Goal: Task Accomplishment & Management: Use online tool/utility

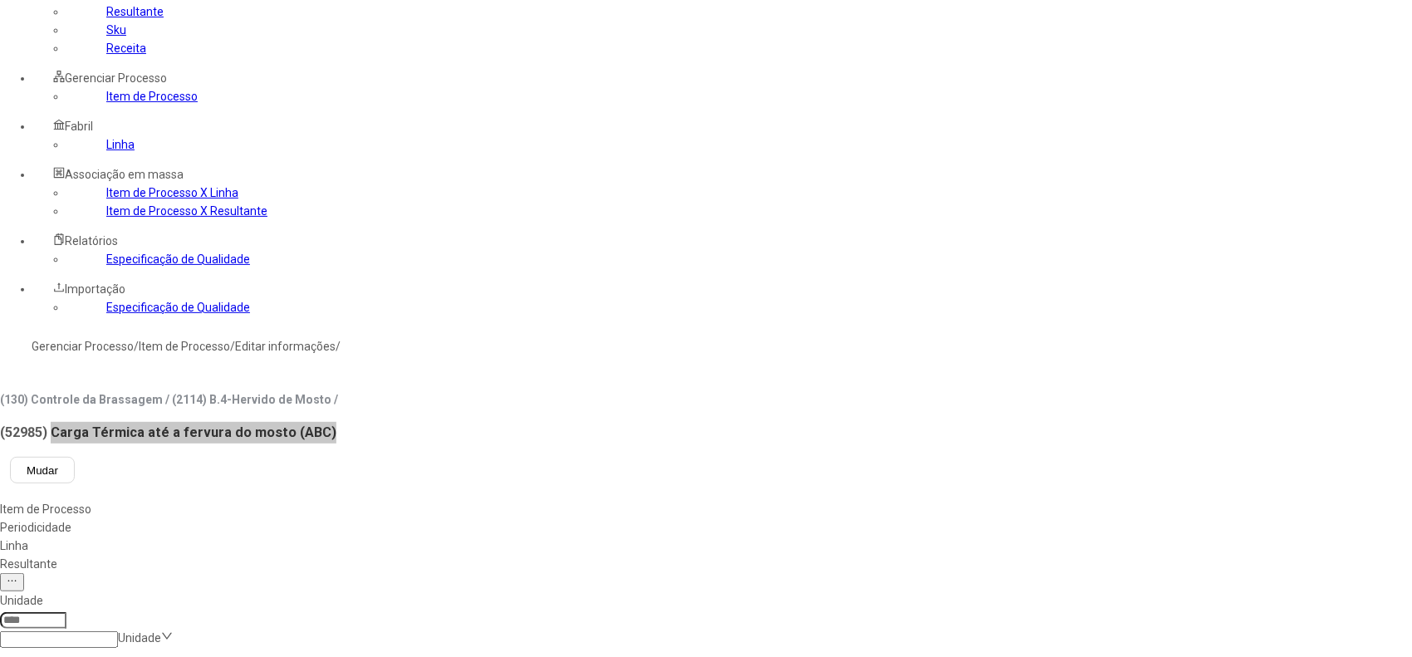
scroll to position [110, 0]
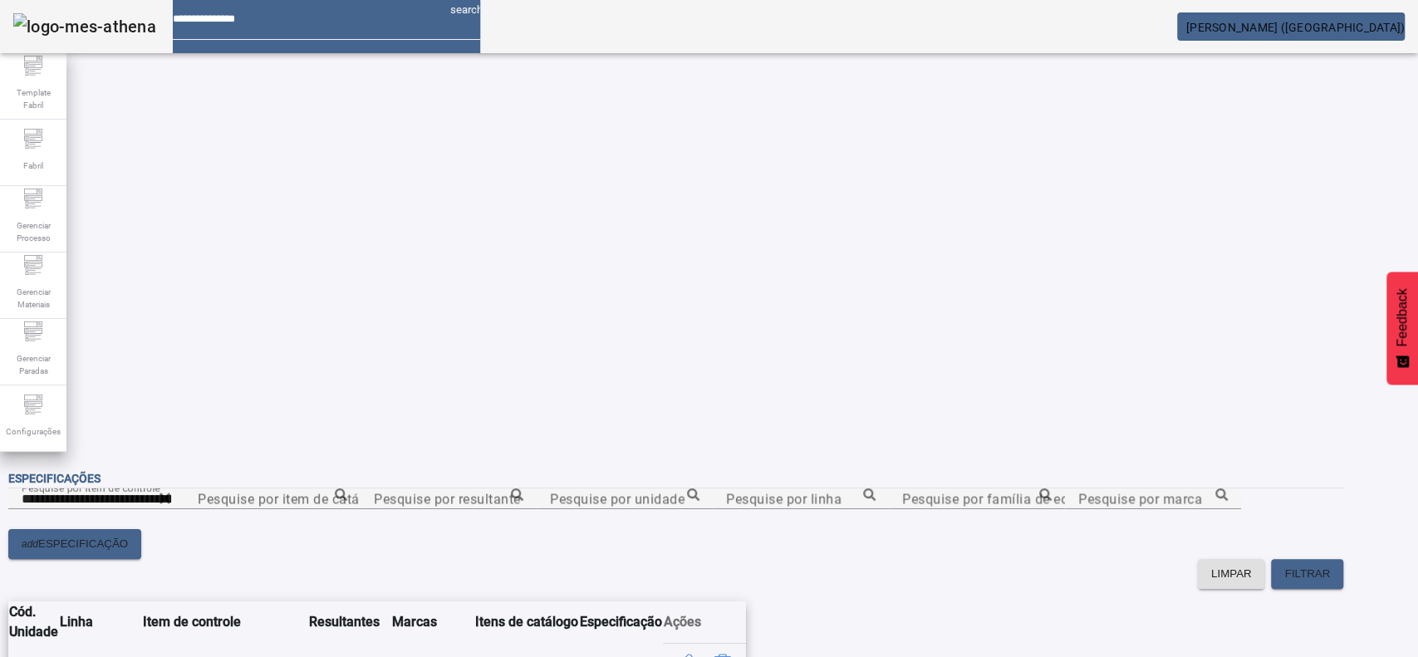
scroll to position [297, 0]
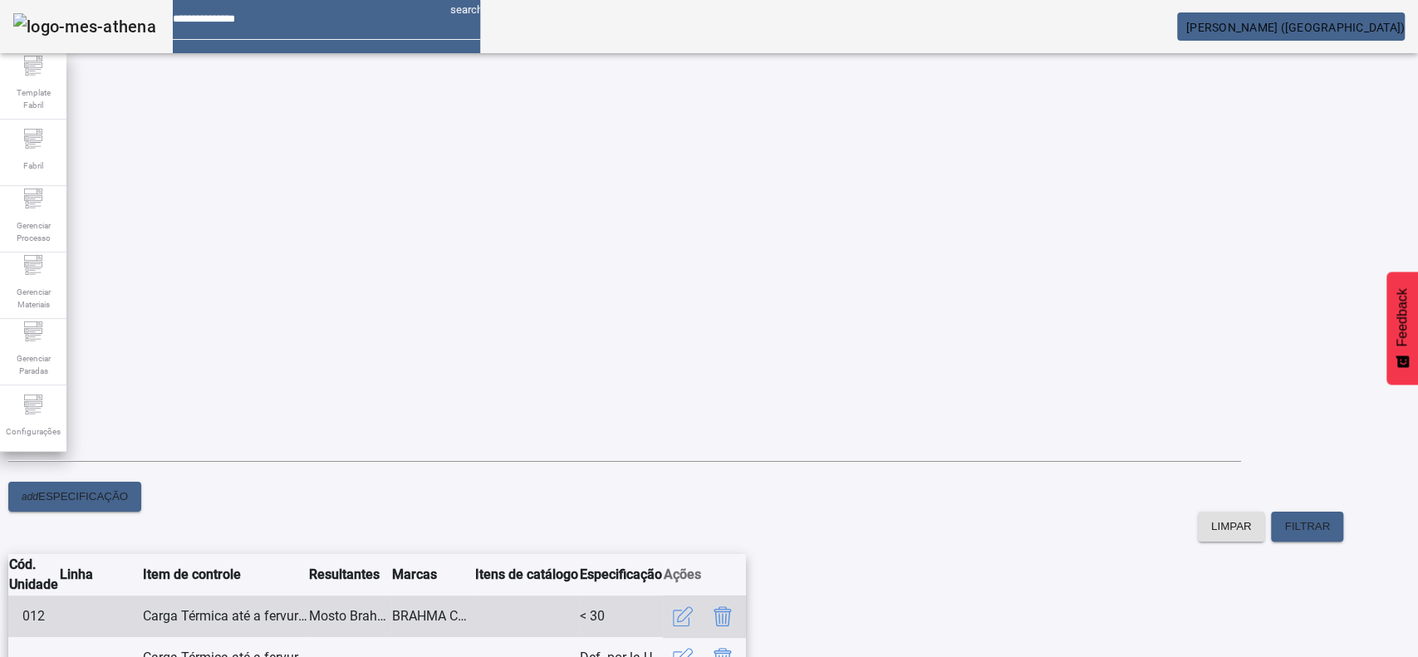
click at [693, 606] on icon "button" at bounding box center [683, 616] width 20 height 20
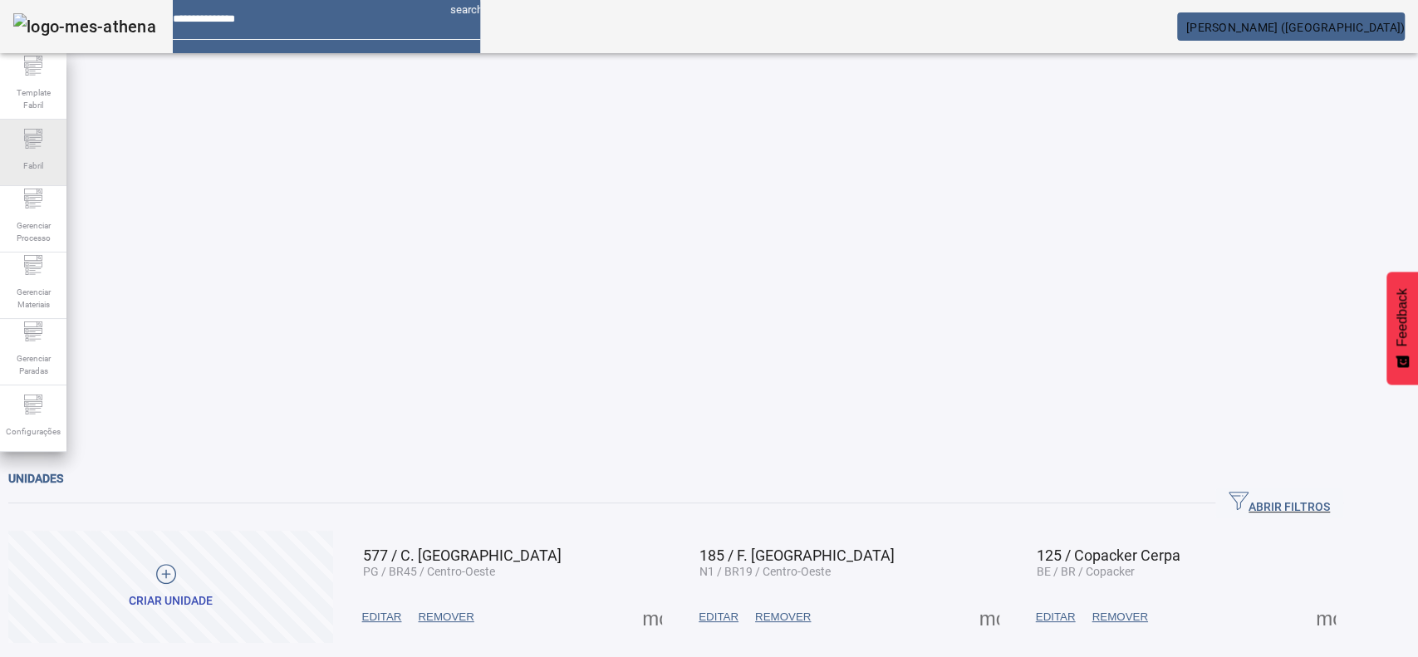
click at [36, 155] on span "Fabril" at bounding box center [33, 166] width 30 height 22
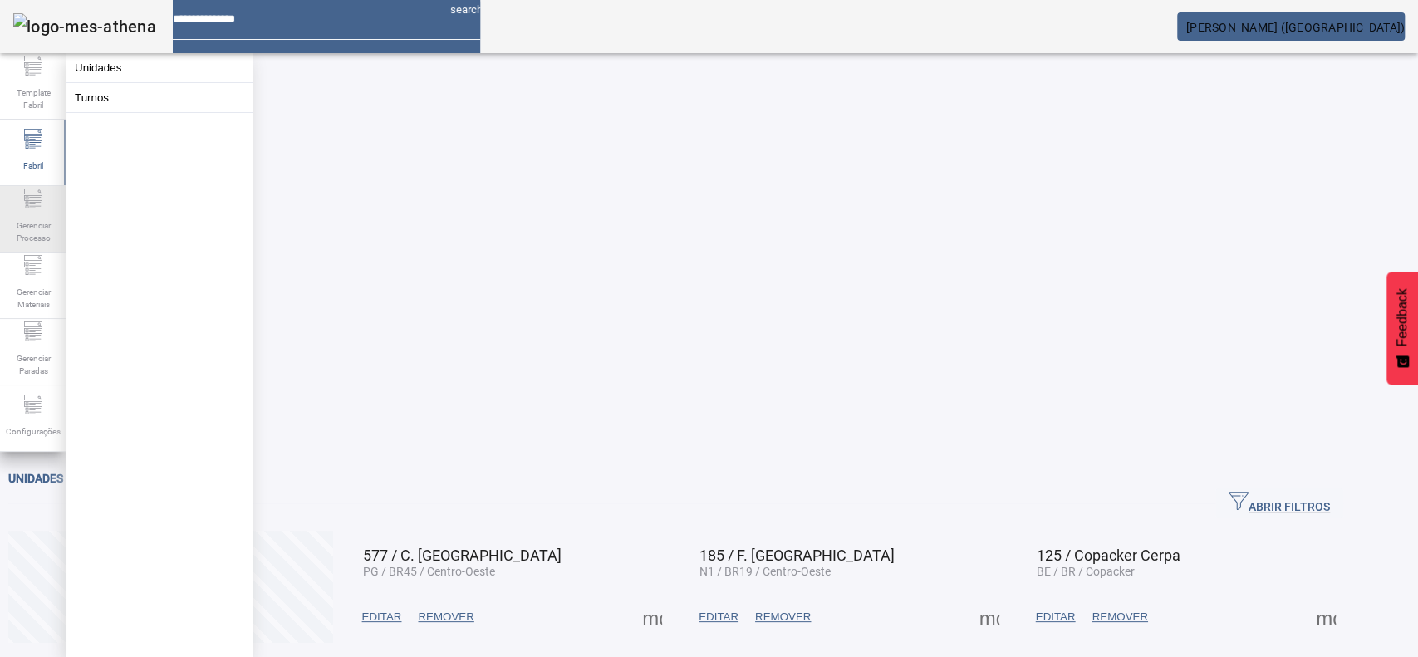
click at [25, 208] on icon at bounding box center [33, 199] width 20 height 20
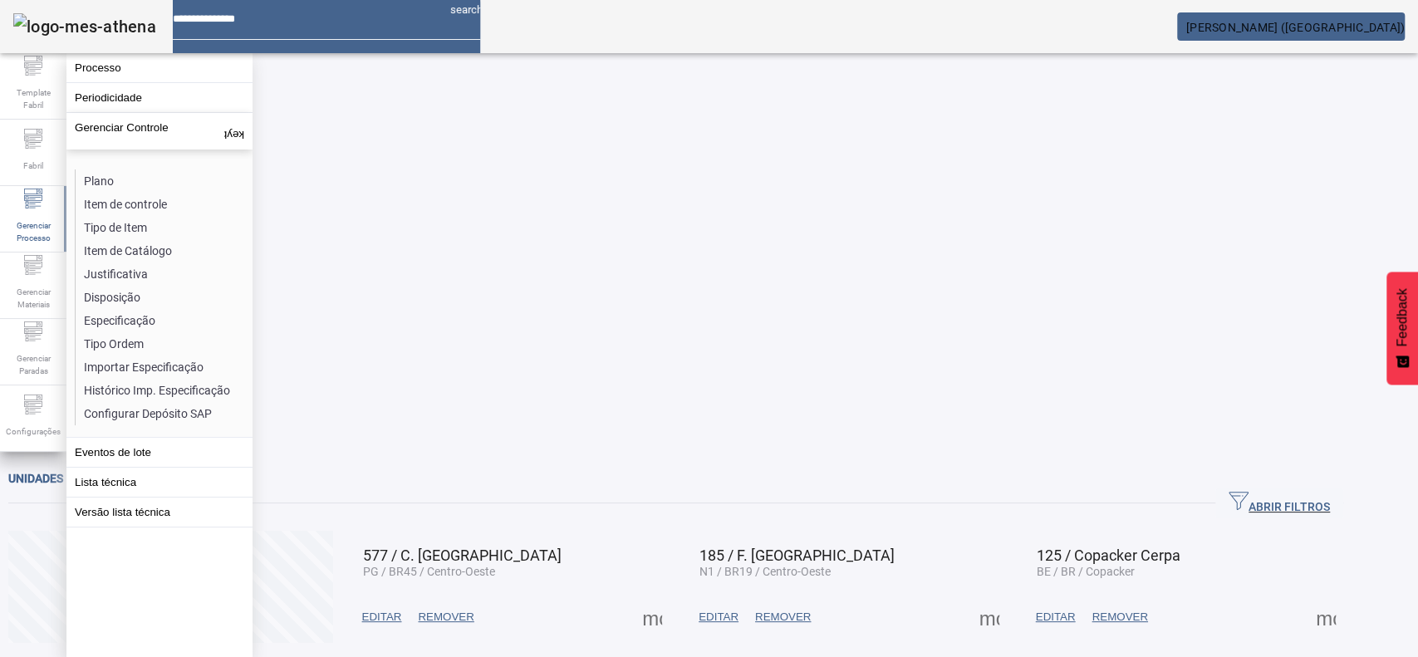
click at [111, 315] on li "Especificação" at bounding box center [164, 320] width 176 height 23
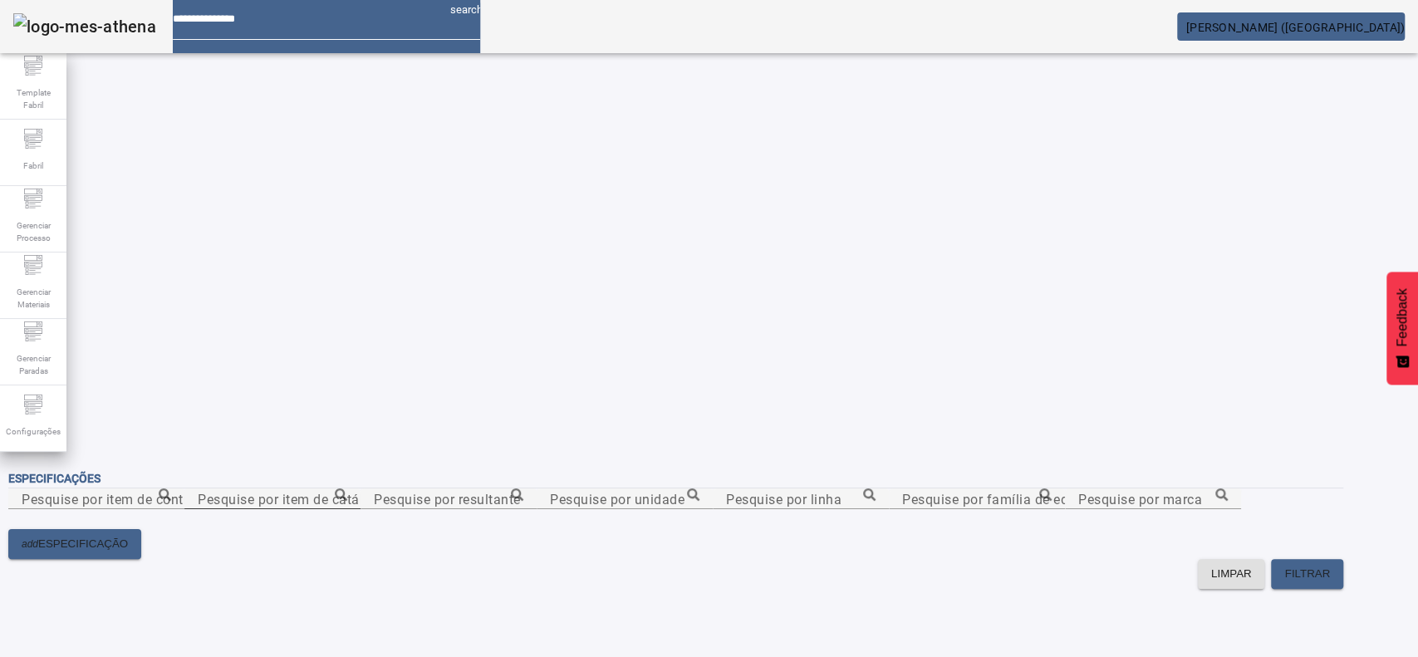
click at [347, 488] on div "Pesquise por item de catálogo" at bounding box center [273, 498] width 150 height 21
paste input "**********"
click at [347, 489] on input "**********" at bounding box center [273, 499] width 150 height 20
click at [347, 488] on icon at bounding box center [341, 494] width 12 height 12
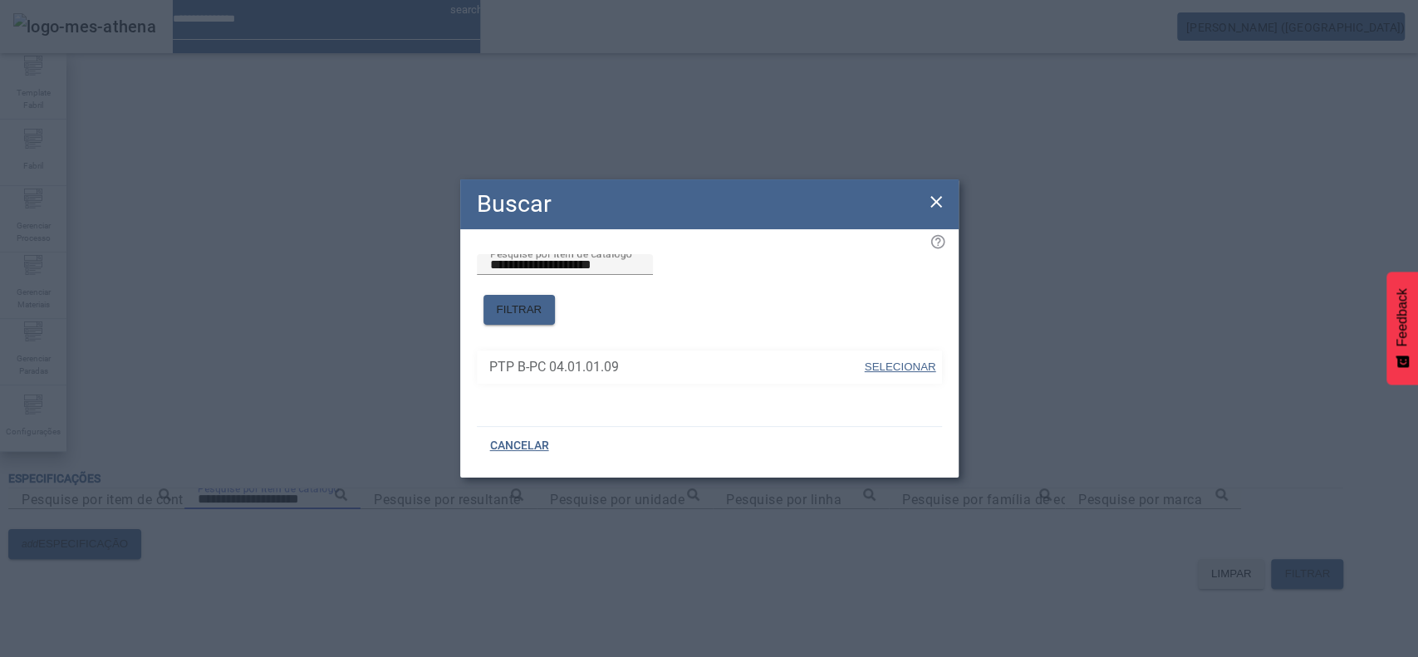
drag, startPoint x: 879, startPoint y: 348, endPoint x: 910, endPoint y: 348, distance: 30.7
click at [885, 347] on span at bounding box center [899, 367] width 75 height 40
type input "**********"
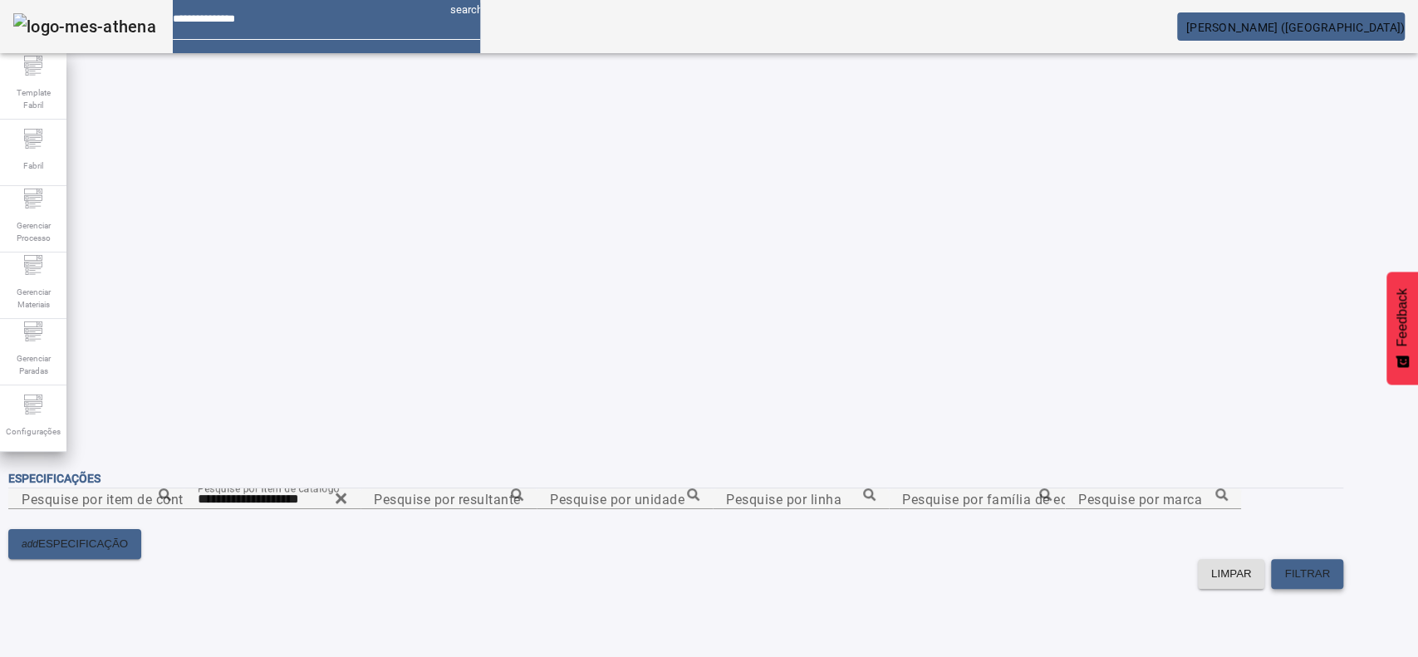
click at [1343, 554] on span at bounding box center [1307, 574] width 72 height 40
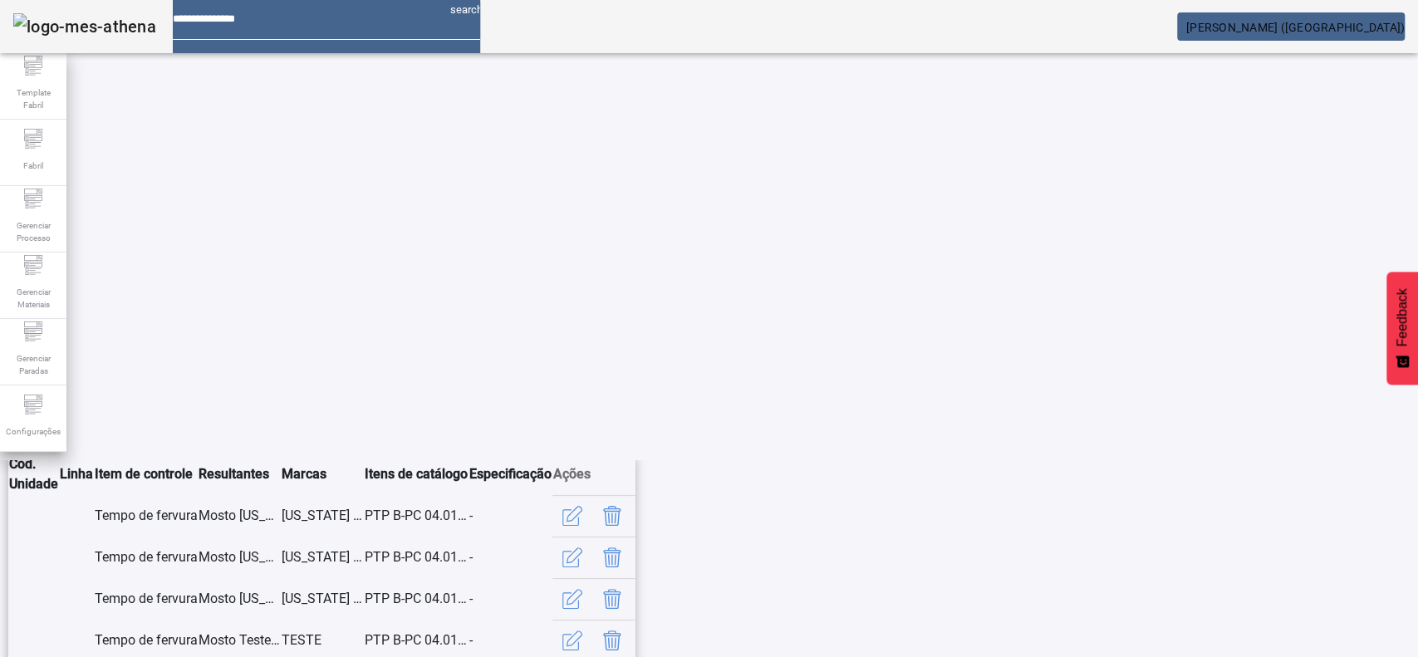
scroll to position [351, 0]
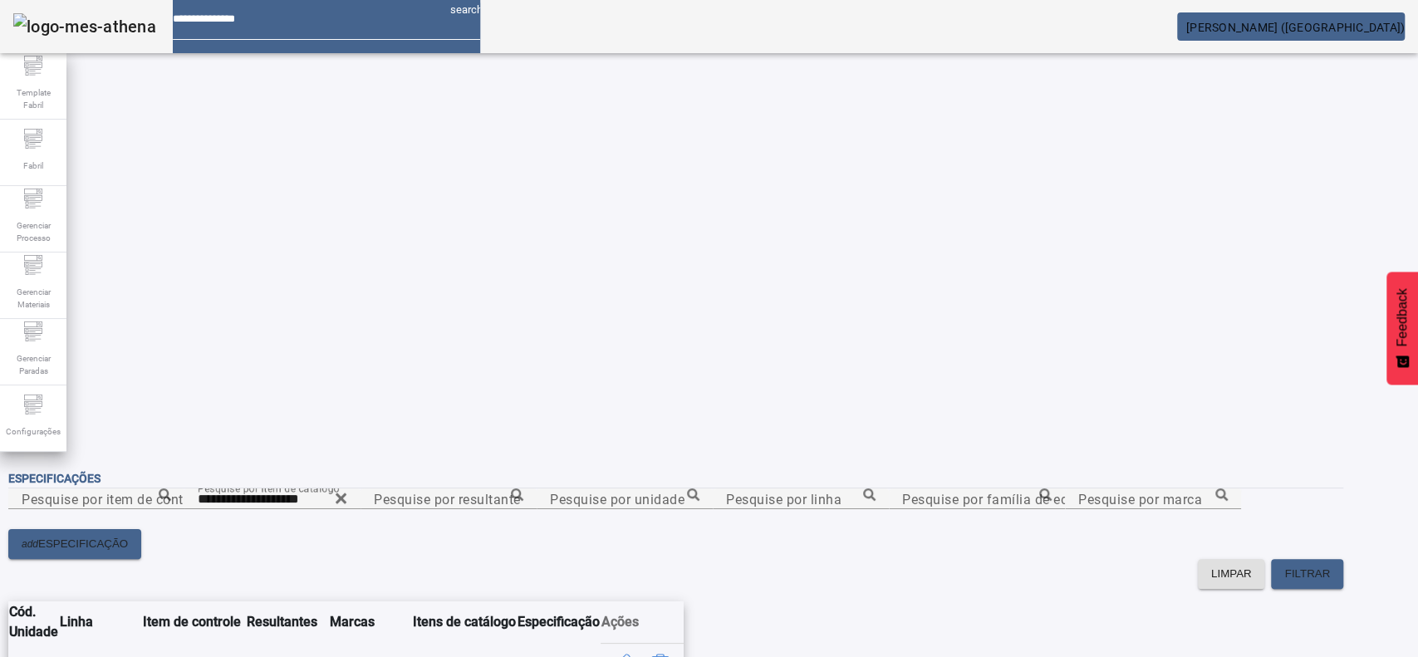
scroll to position [218, 0]
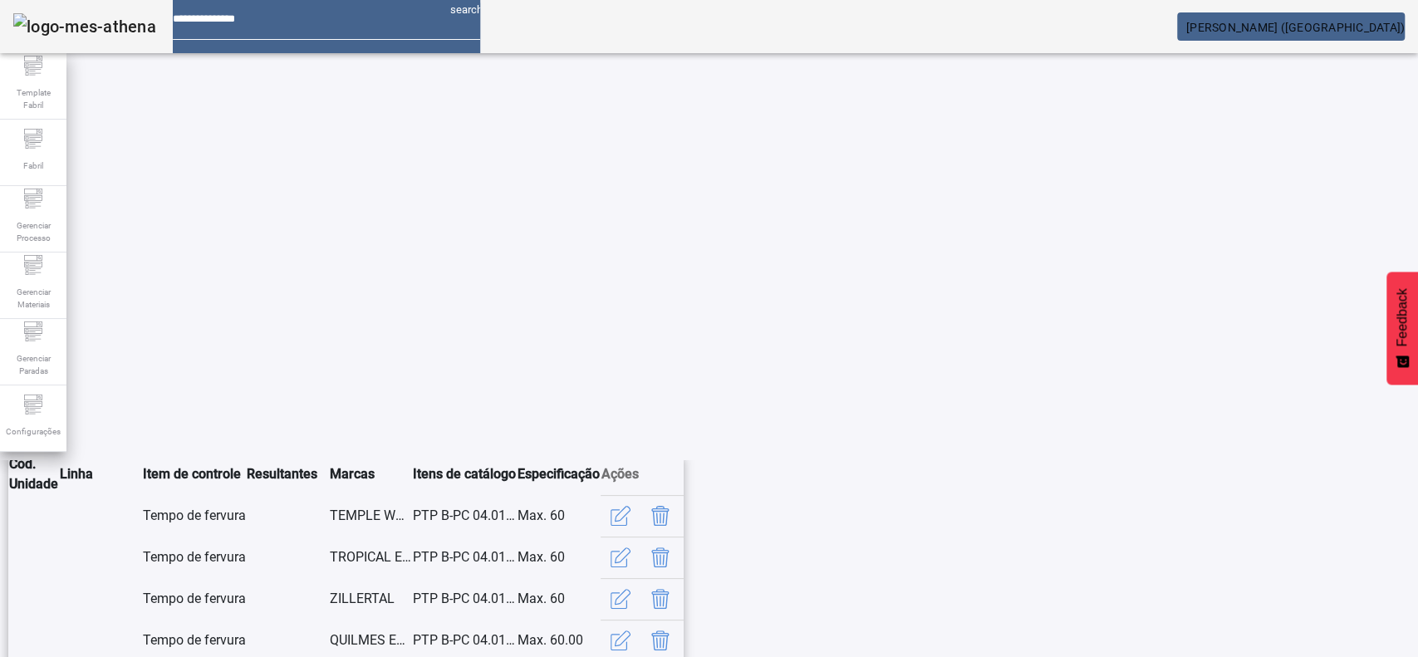
scroll to position [351, 0]
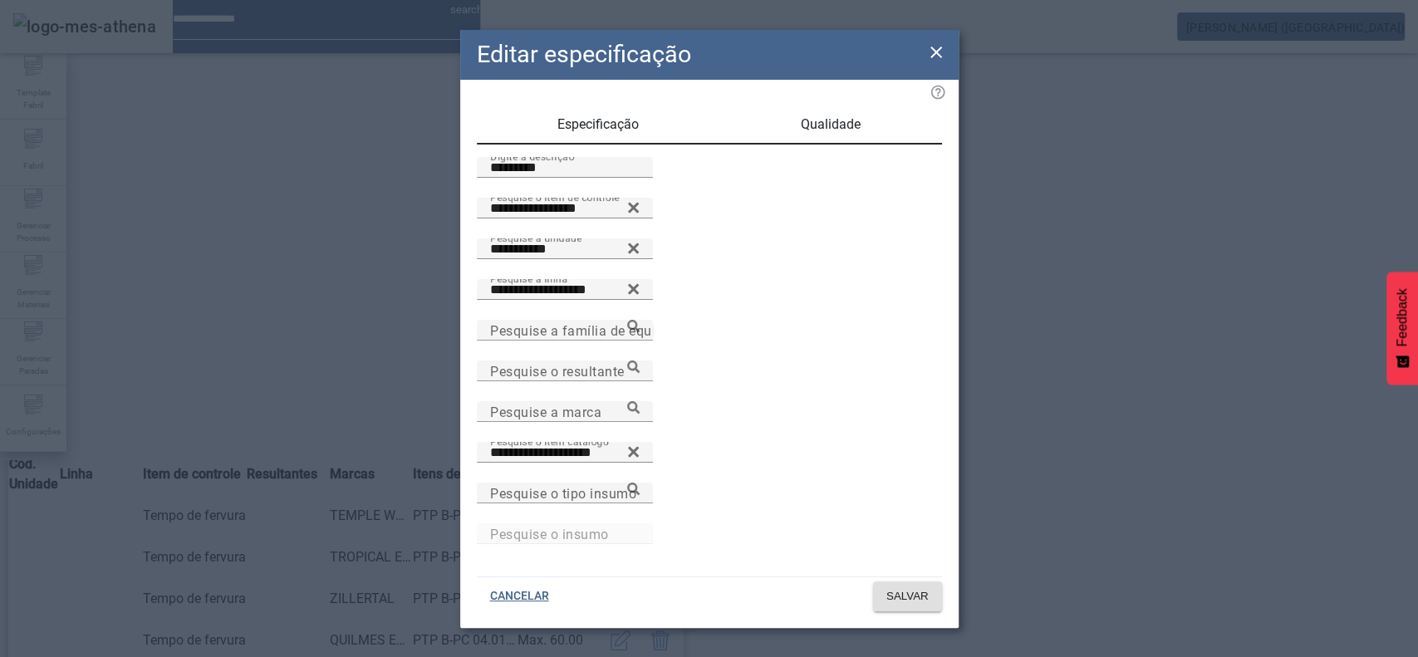
click at [934, 59] on icon at bounding box center [936, 52] width 20 height 20
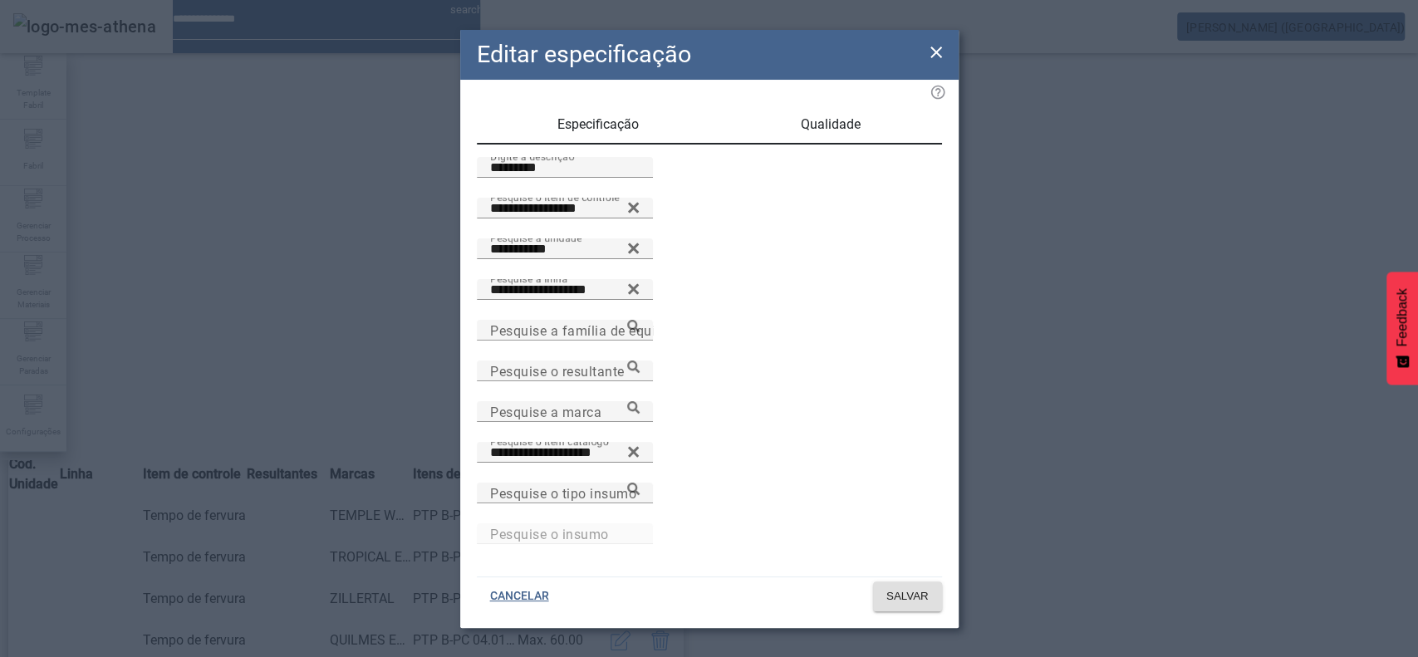
click at [941, 62] on icon at bounding box center [936, 52] width 20 height 20
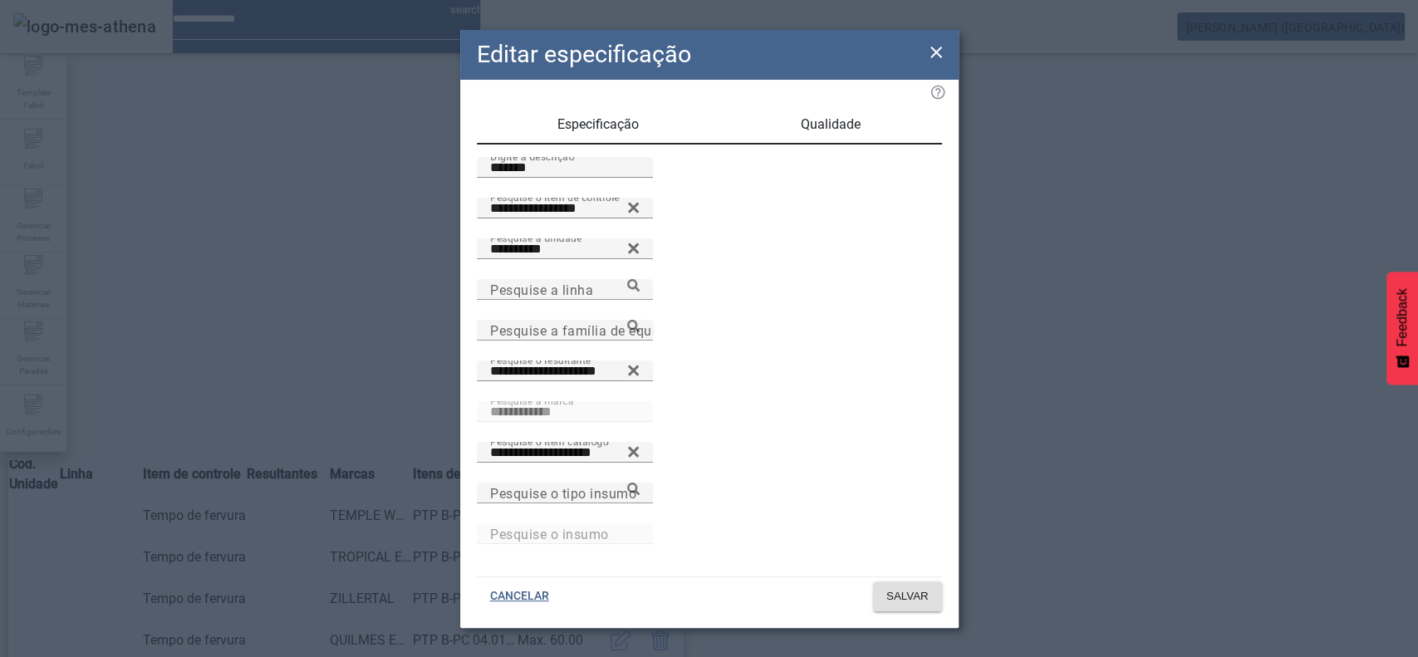
click at [942, 61] on icon at bounding box center [936, 52] width 20 height 20
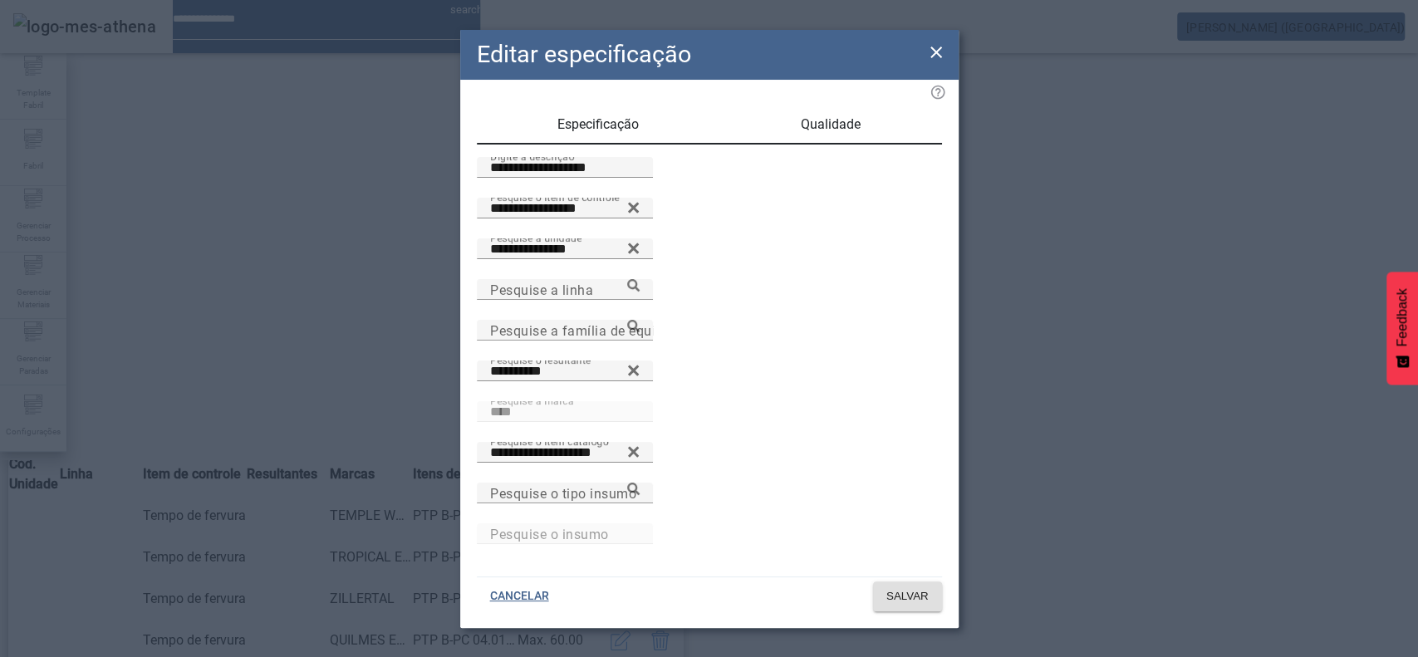
click at [935, 62] on icon at bounding box center [936, 52] width 20 height 20
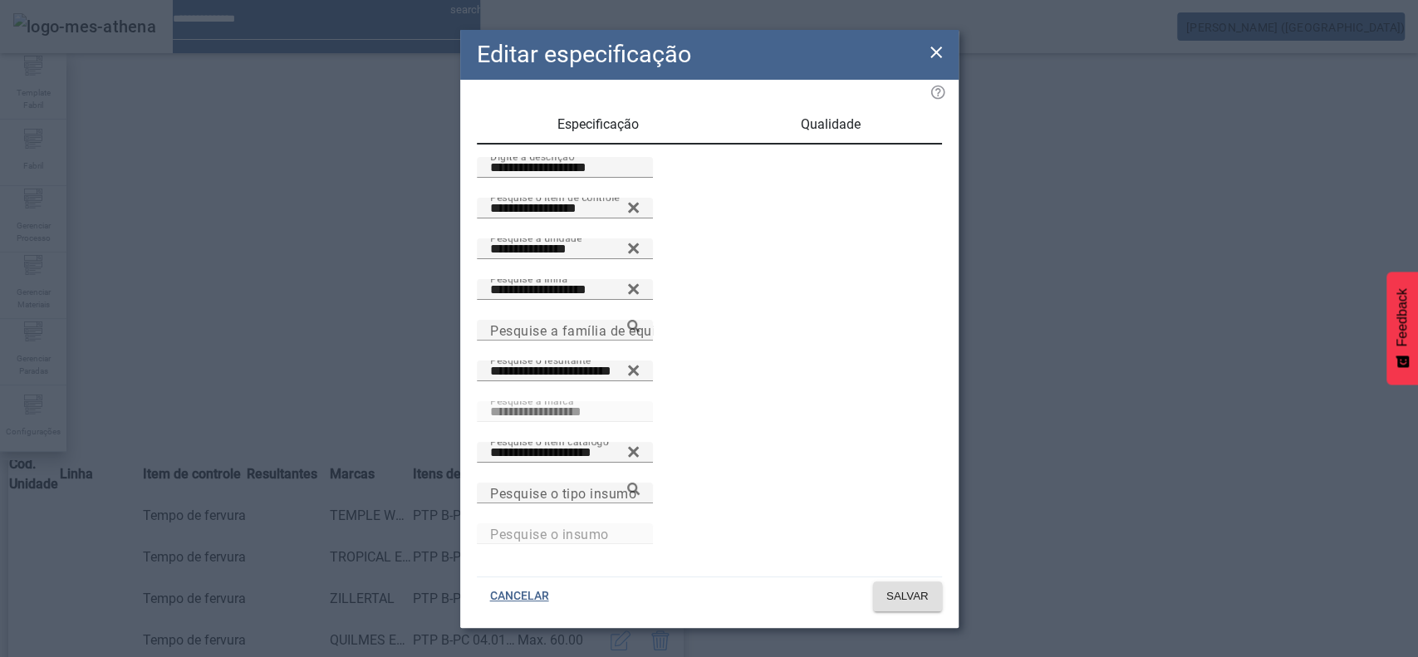
click at [931, 62] on icon at bounding box center [936, 52] width 20 height 20
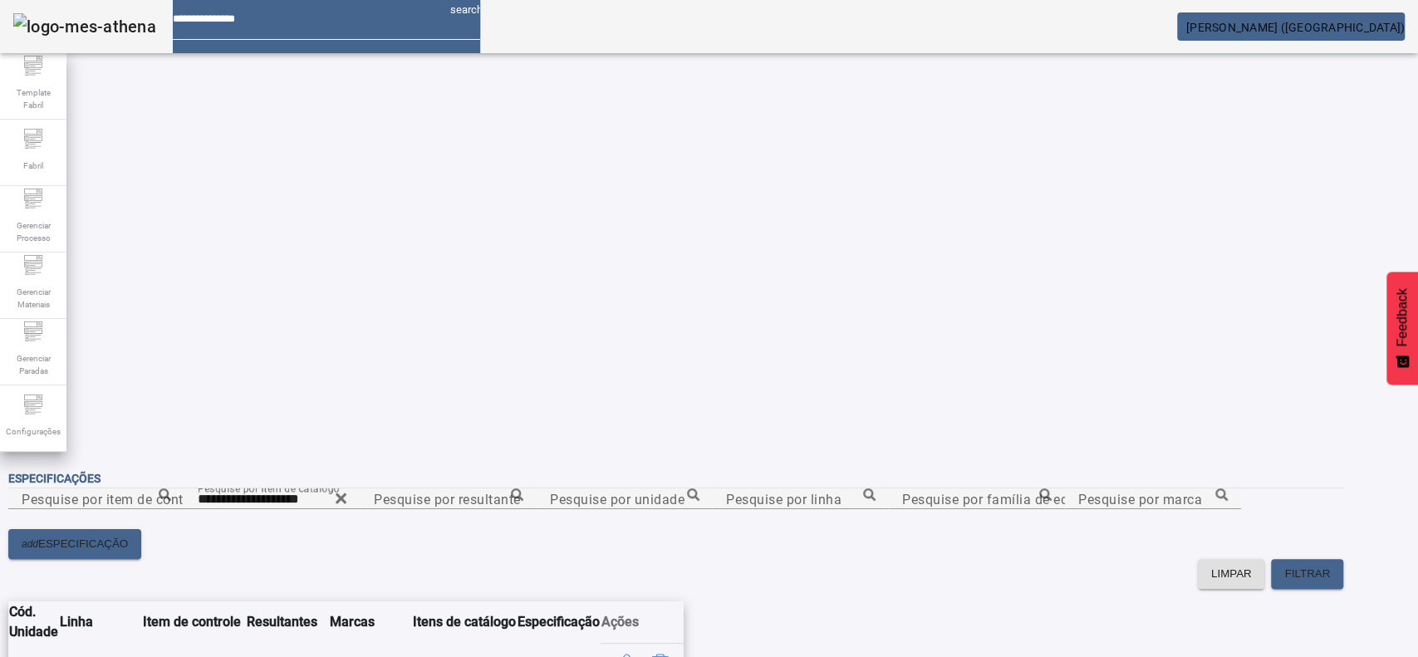
scroll to position [218, 0]
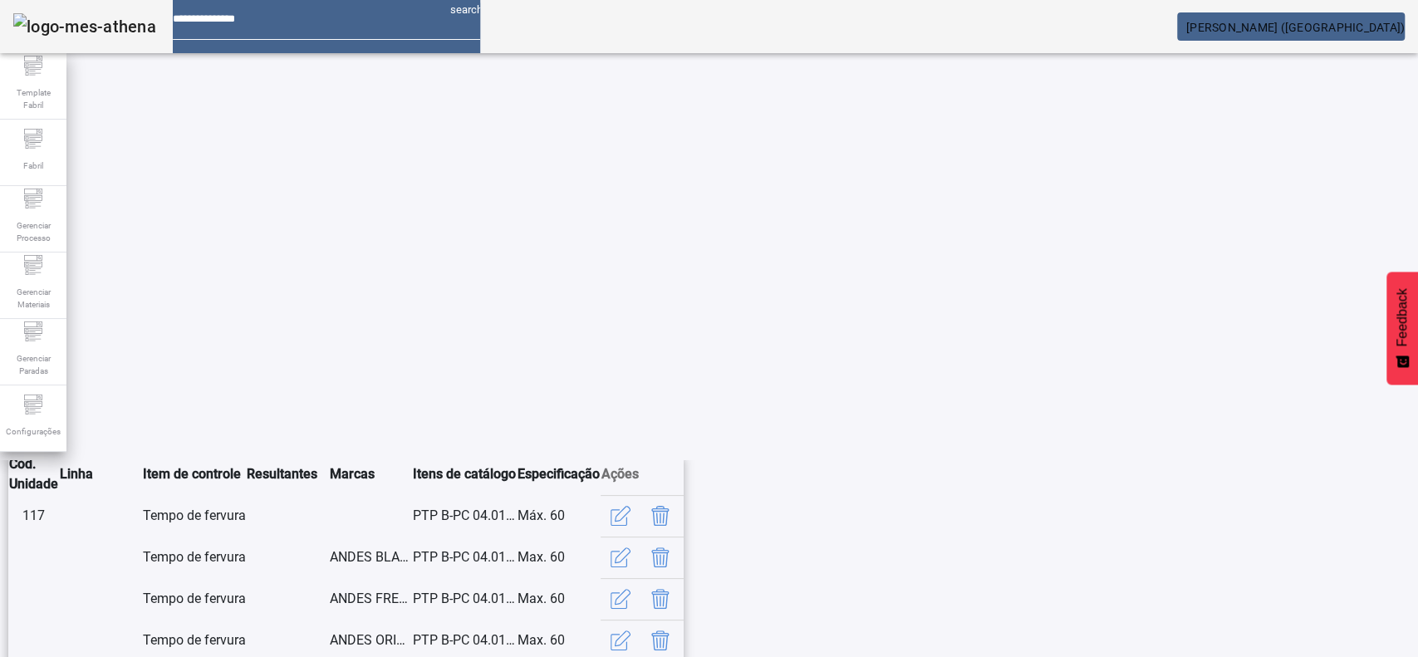
scroll to position [351, 0]
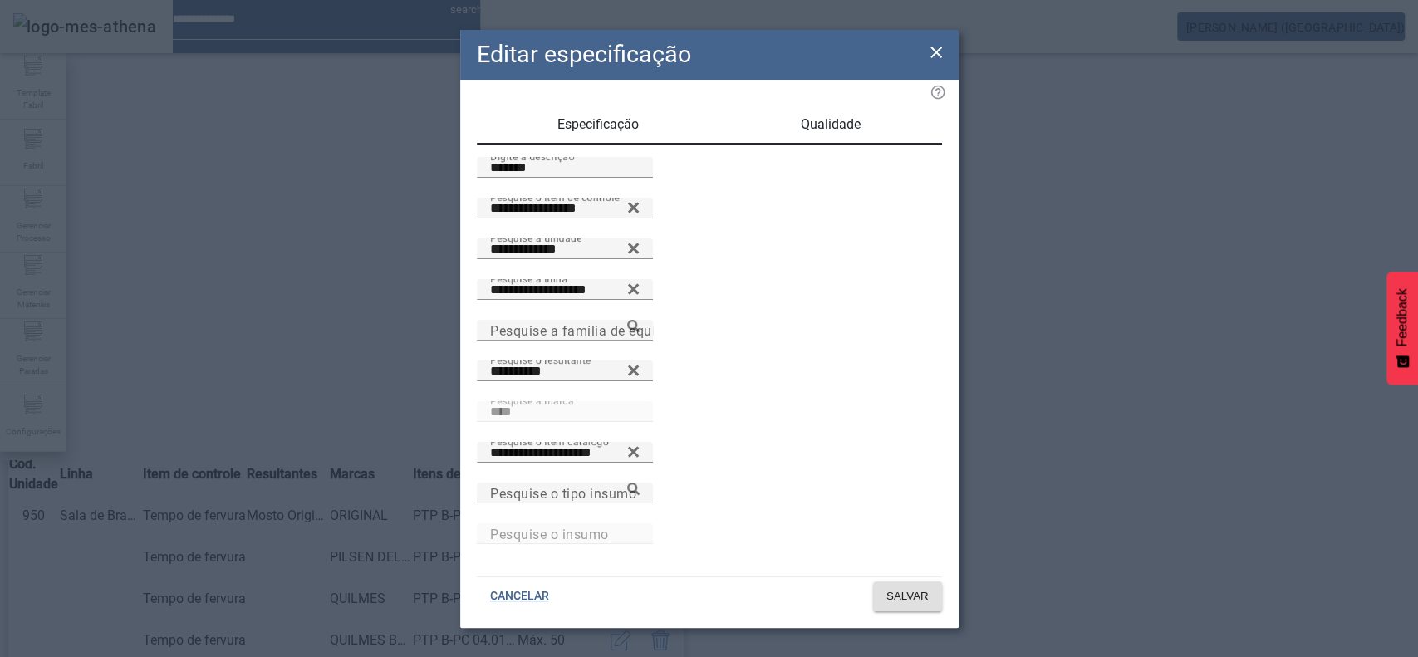
drag, startPoint x: 937, startPoint y: 60, endPoint x: 917, endPoint y: 75, distance: 24.9
click at [937, 58] on icon at bounding box center [936, 53] width 12 height 12
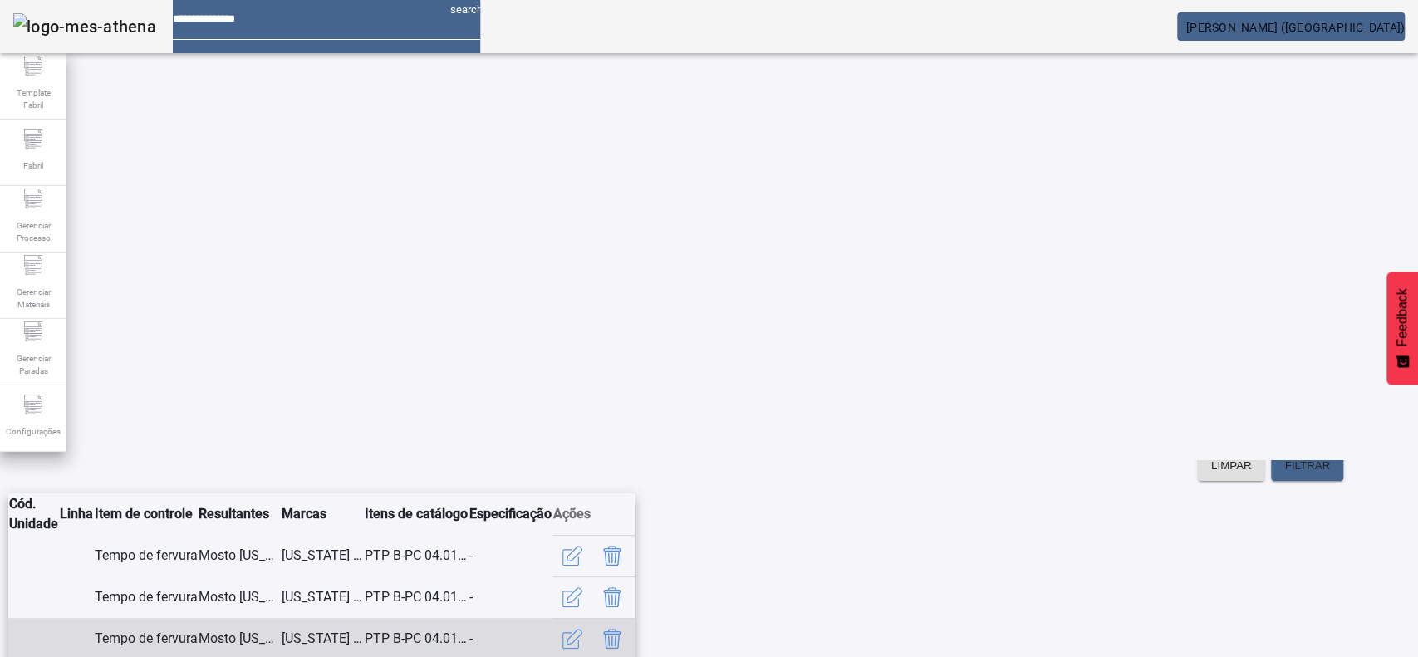
scroll to position [0, 0]
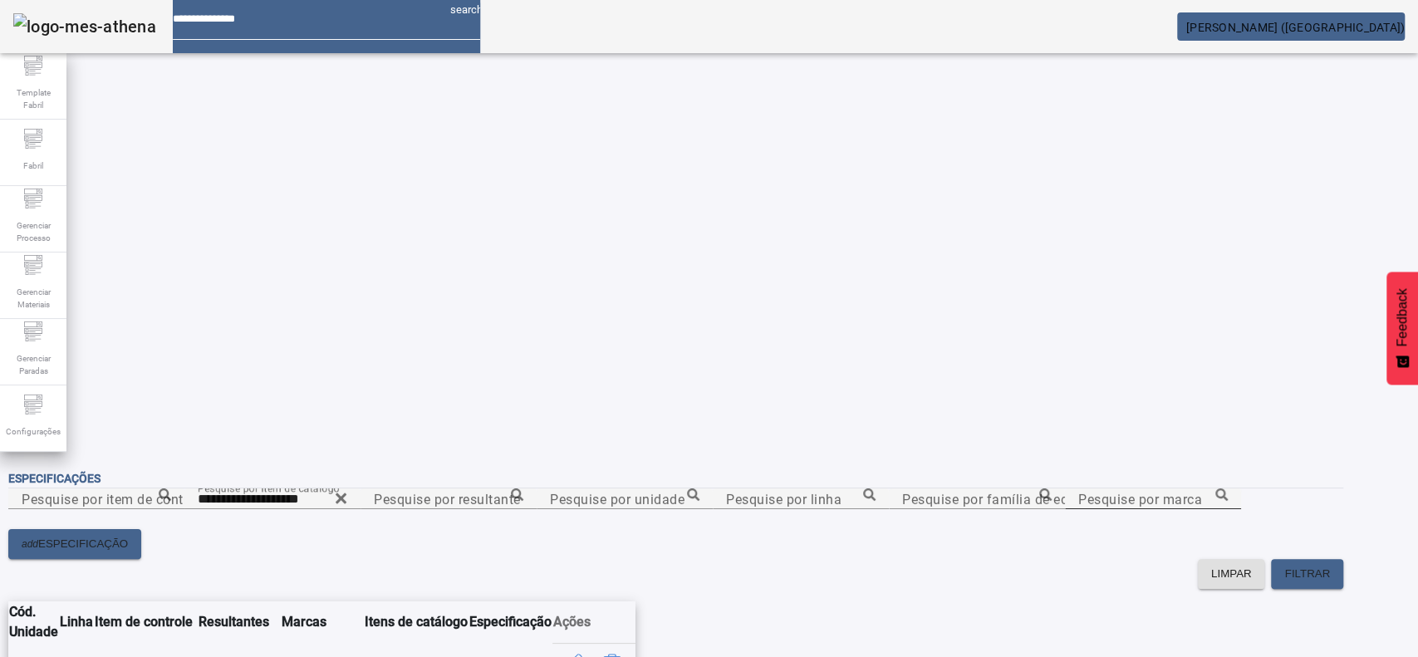
click at [1078, 489] on input "Pesquise por marca" at bounding box center [1153, 499] width 150 height 20
click at [1215, 488] on icon at bounding box center [1221, 494] width 12 height 12
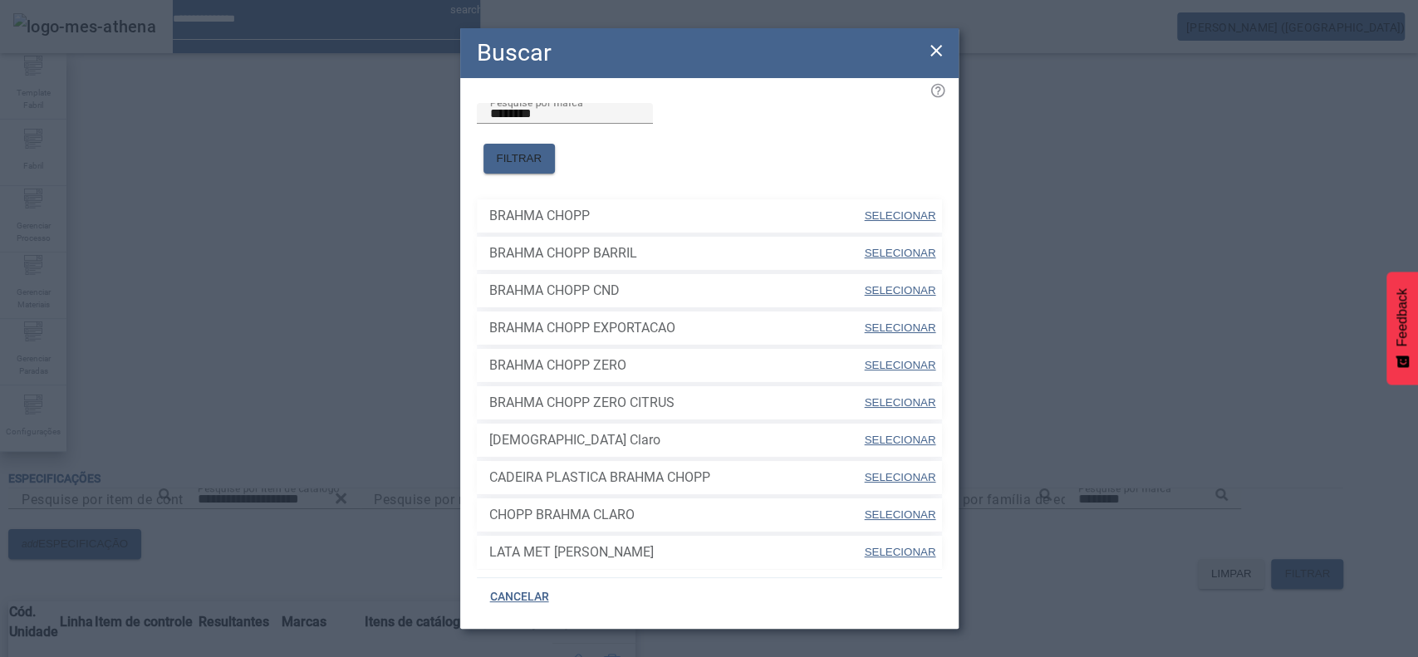
click at [896, 209] on span "SELECIONAR" at bounding box center [900, 215] width 71 height 12
type input "**********"
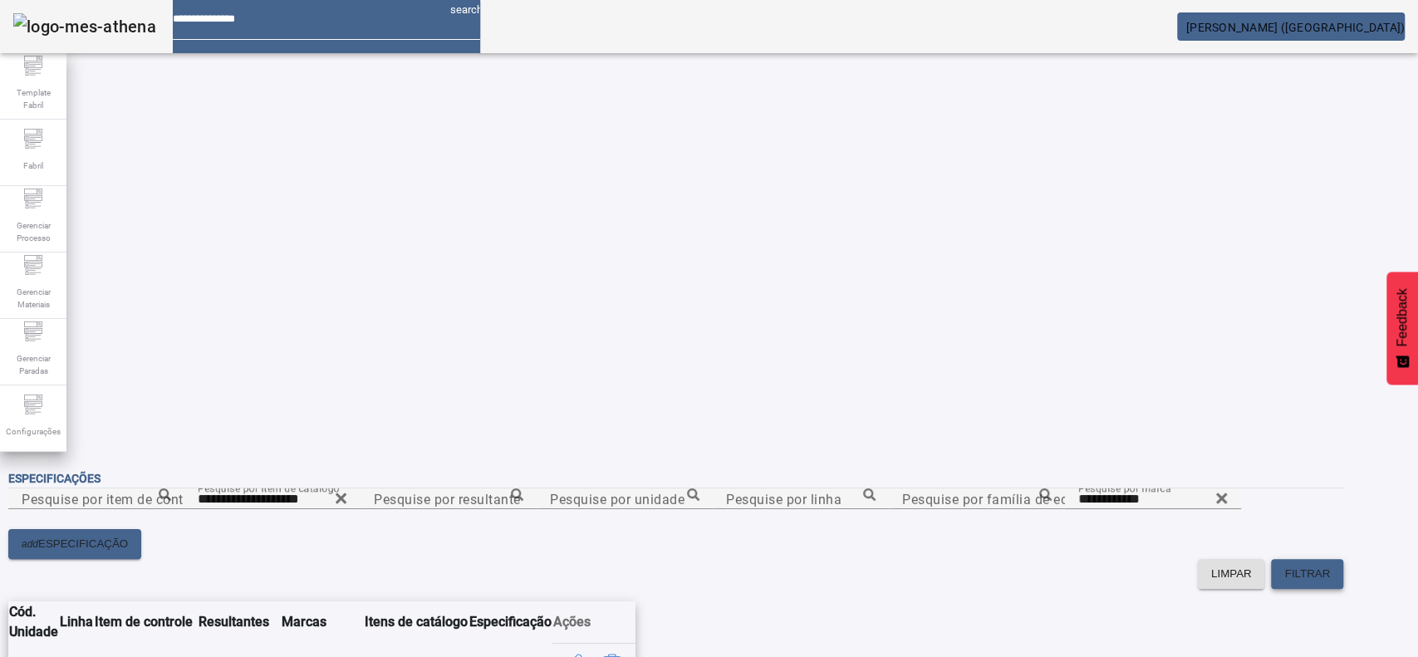
click at [1330, 566] on span "FILTRAR" at bounding box center [1307, 574] width 46 height 17
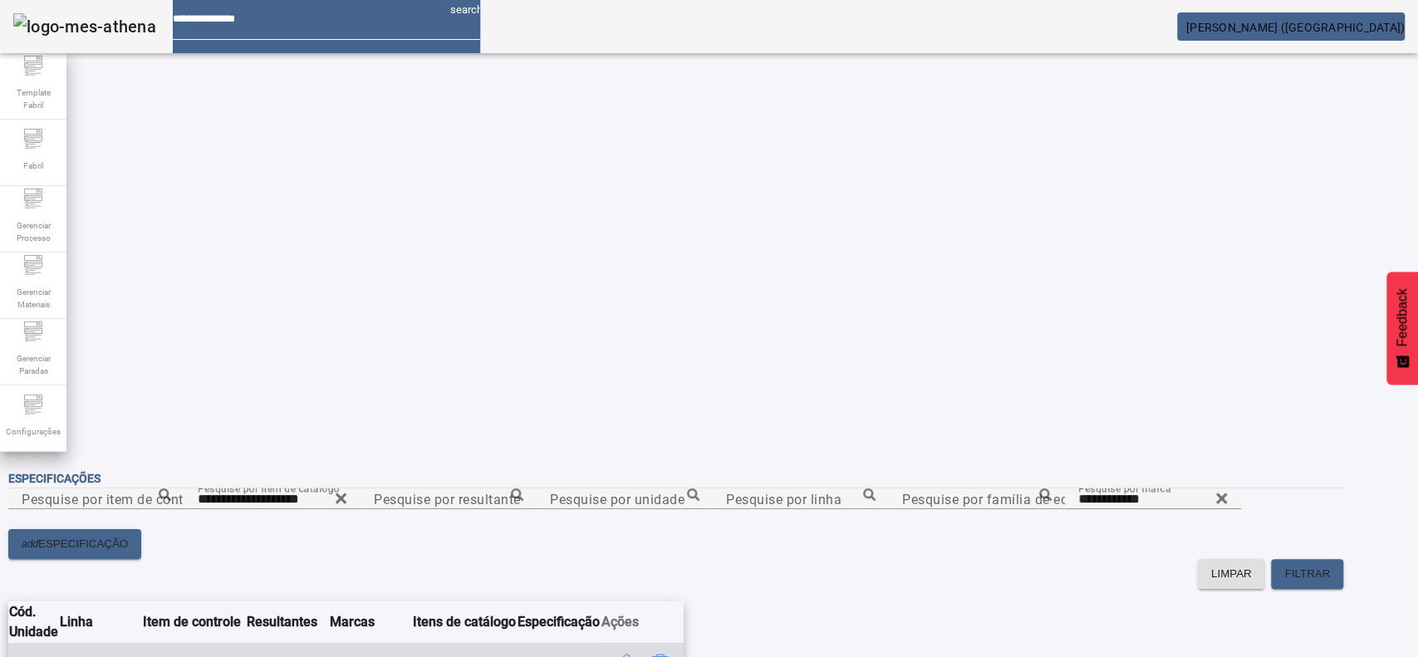
click at [640, 644] on button "button" at bounding box center [621, 664] width 40 height 40
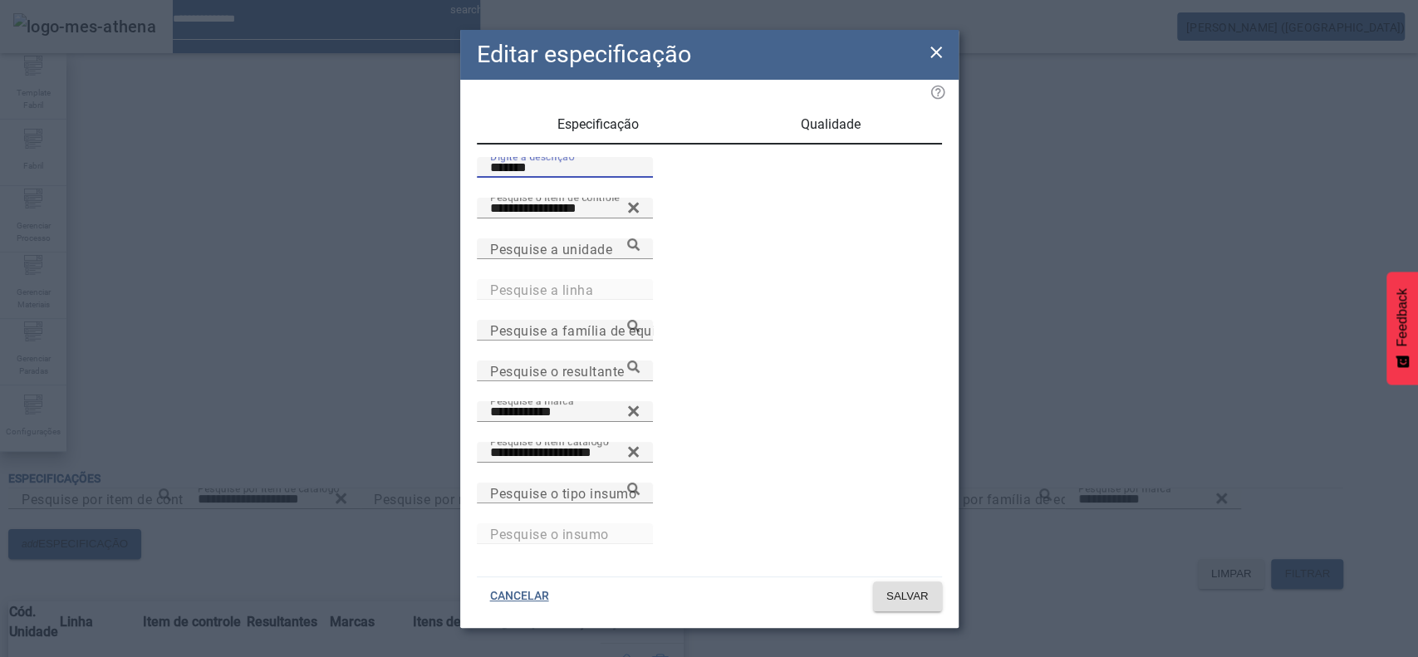
click at [493, 178] on input "*******" at bounding box center [565, 168] width 150 height 20
type input "**********"
click at [831, 124] on span "Qualidade" at bounding box center [831, 125] width 60 height 40
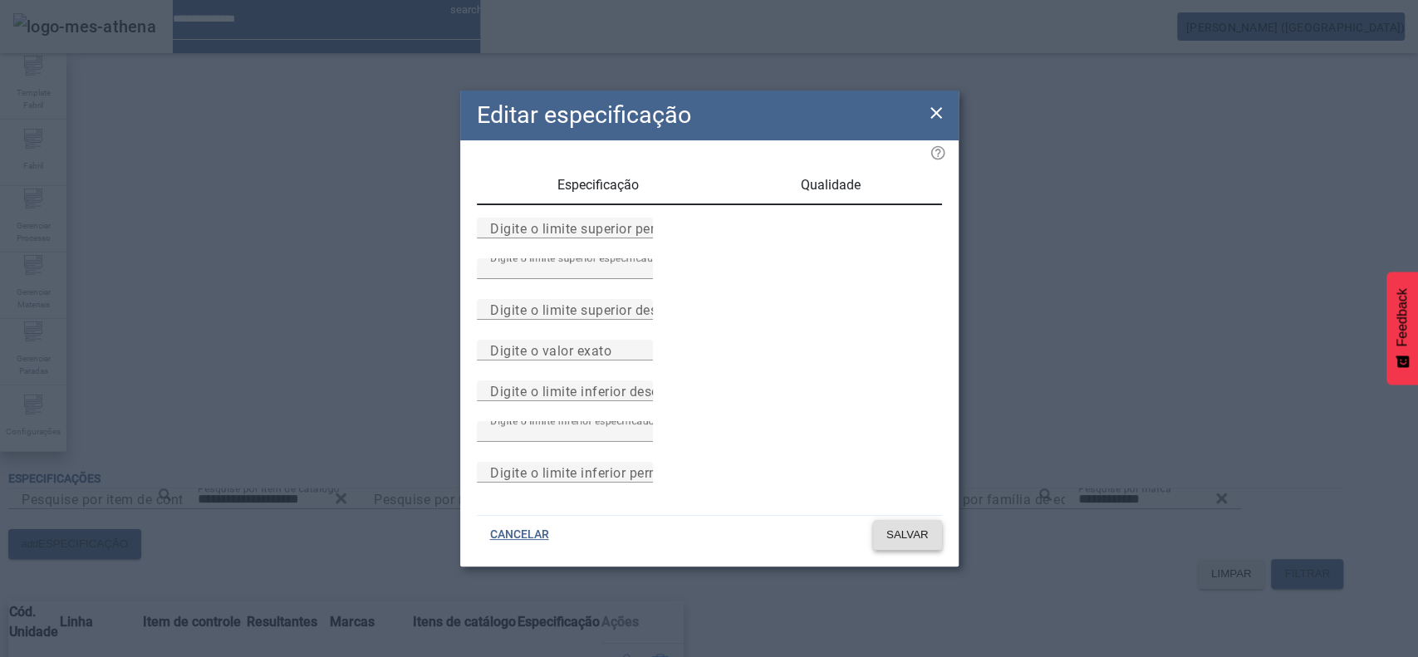
click at [902, 543] on span "SALVAR" at bounding box center [907, 535] width 42 height 17
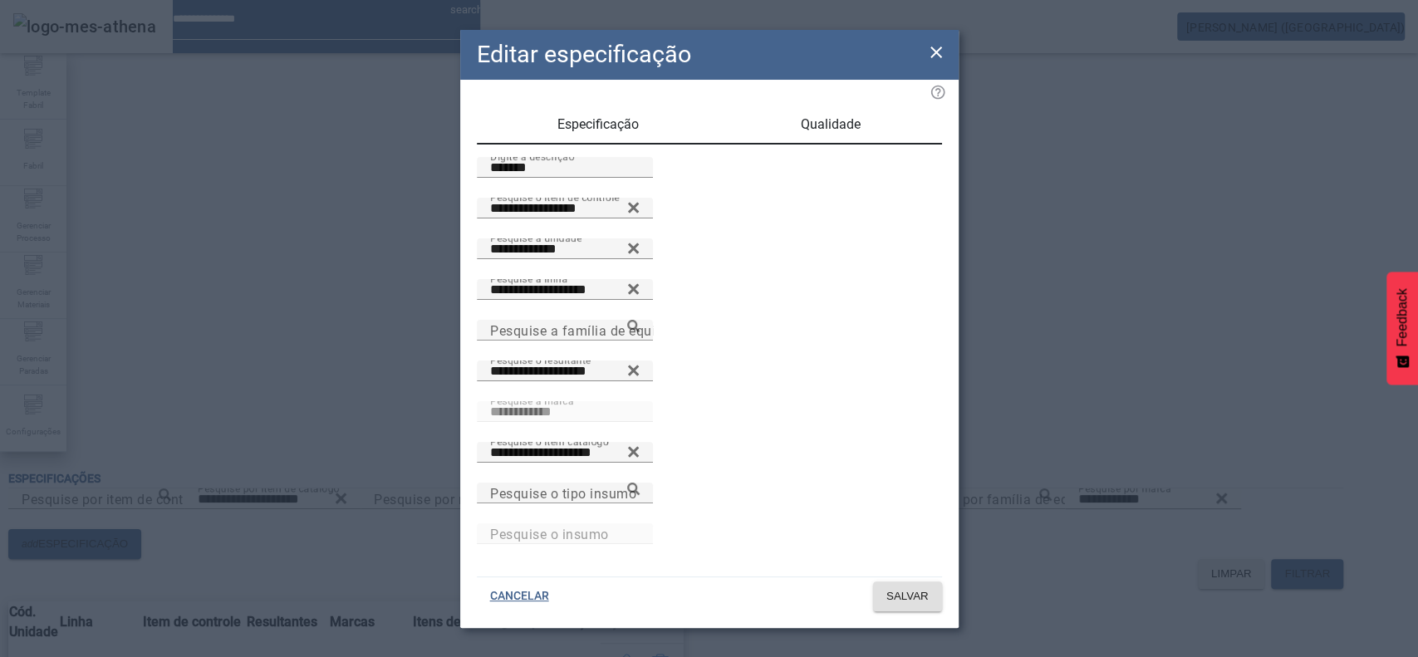
click at [937, 62] on icon at bounding box center [936, 52] width 20 height 20
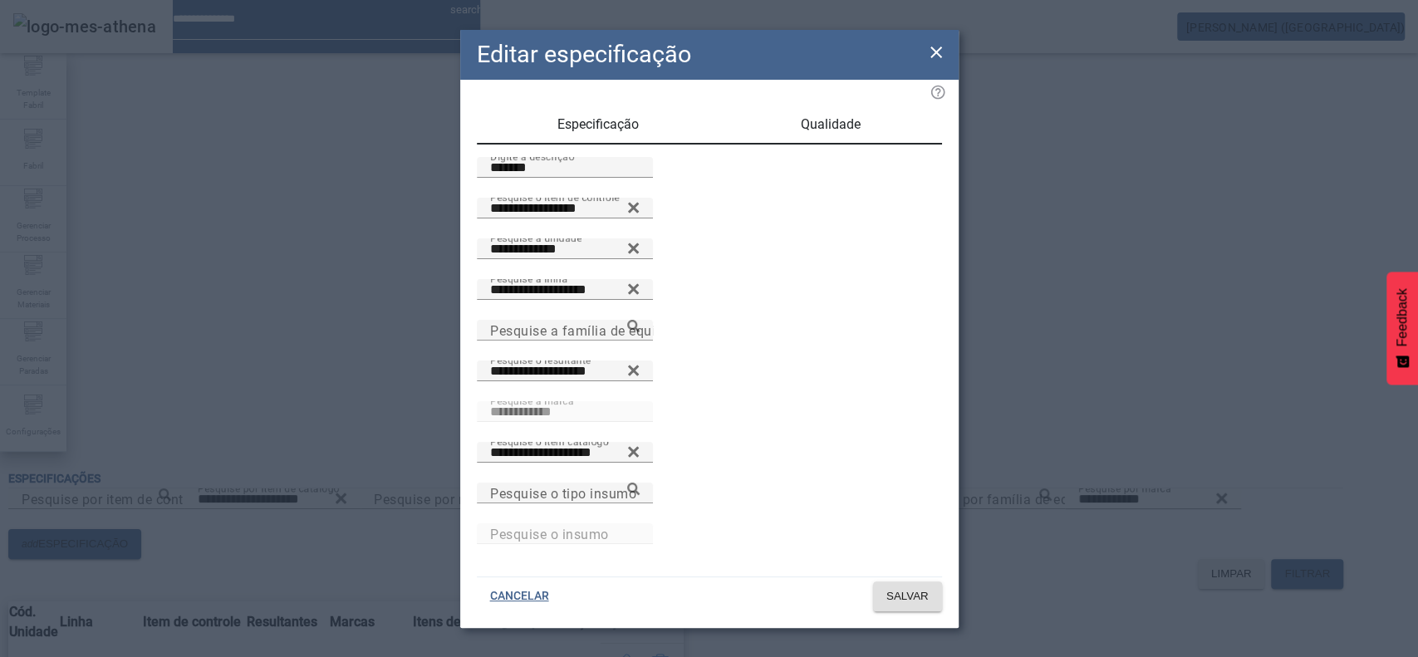
click at [942, 62] on icon at bounding box center [936, 52] width 20 height 20
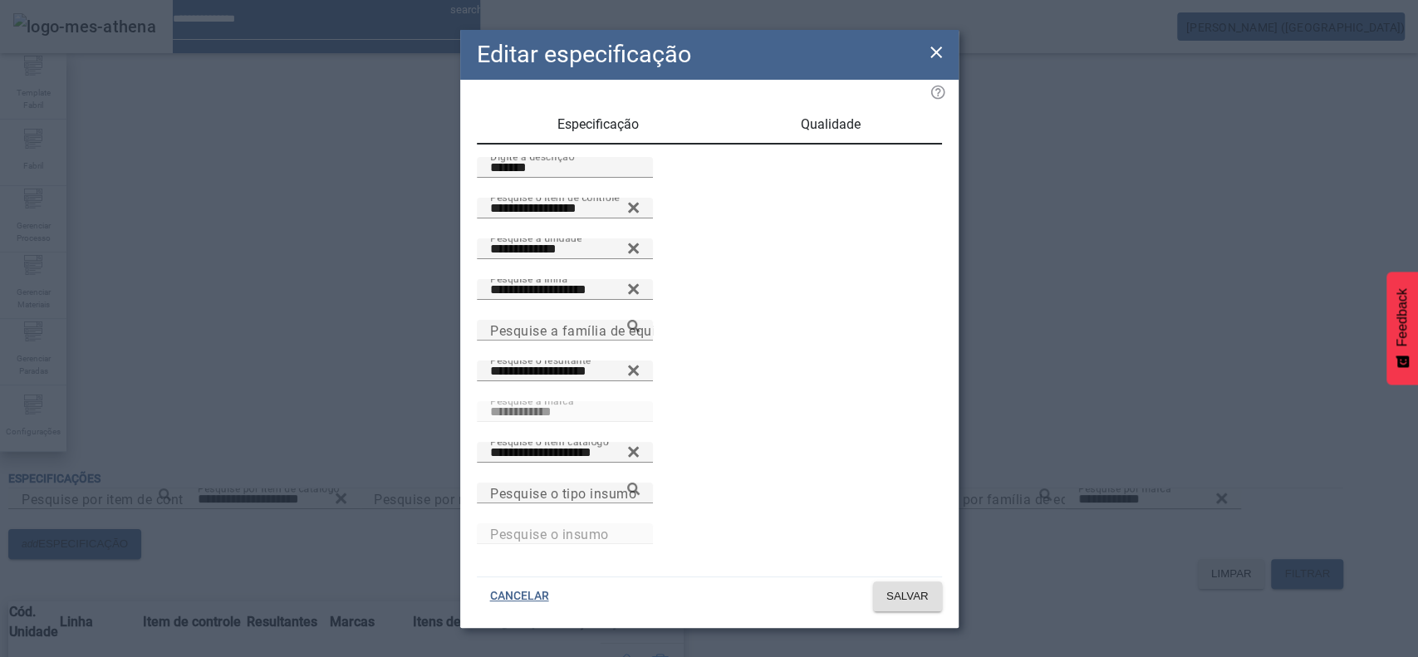
click at [933, 61] on icon at bounding box center [936, 52] width 20 height 20
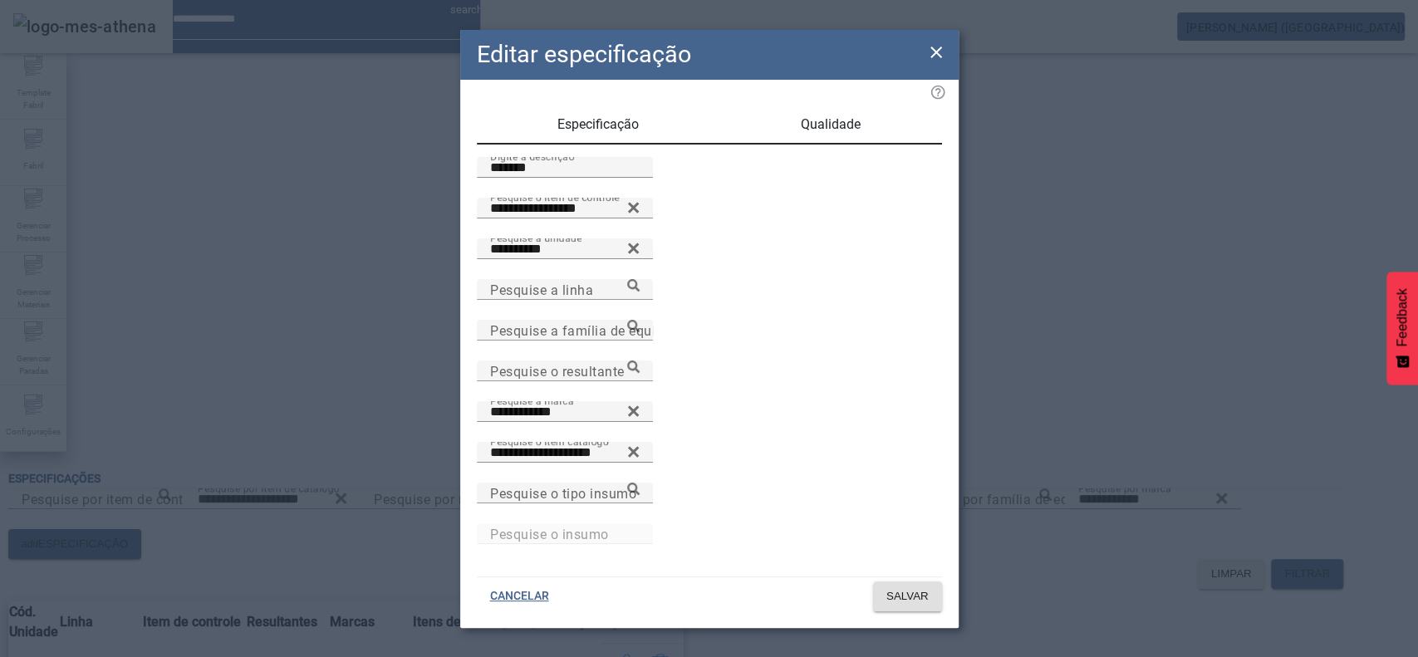
click at [931, 60] on icon at bounding box center [936, 52] width 20 height 20
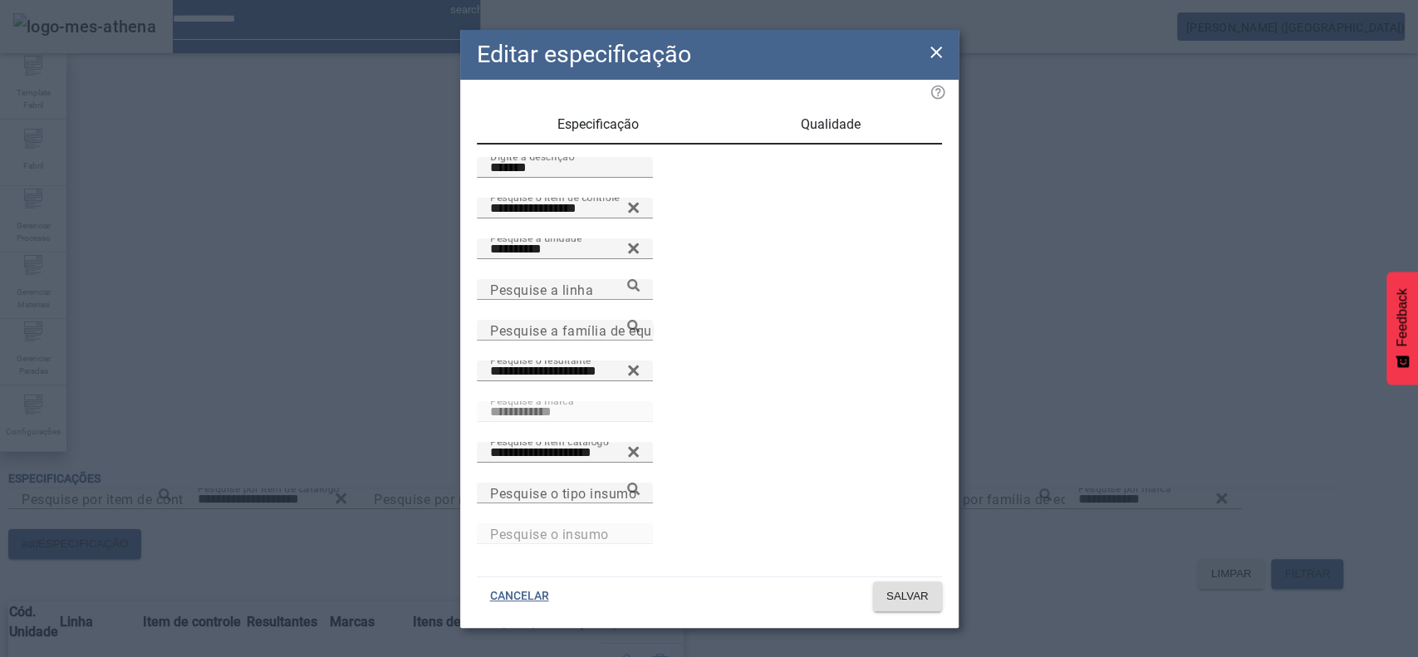
click at [931, 62] on icon at bounding box center [936, 52] width 20 height 20
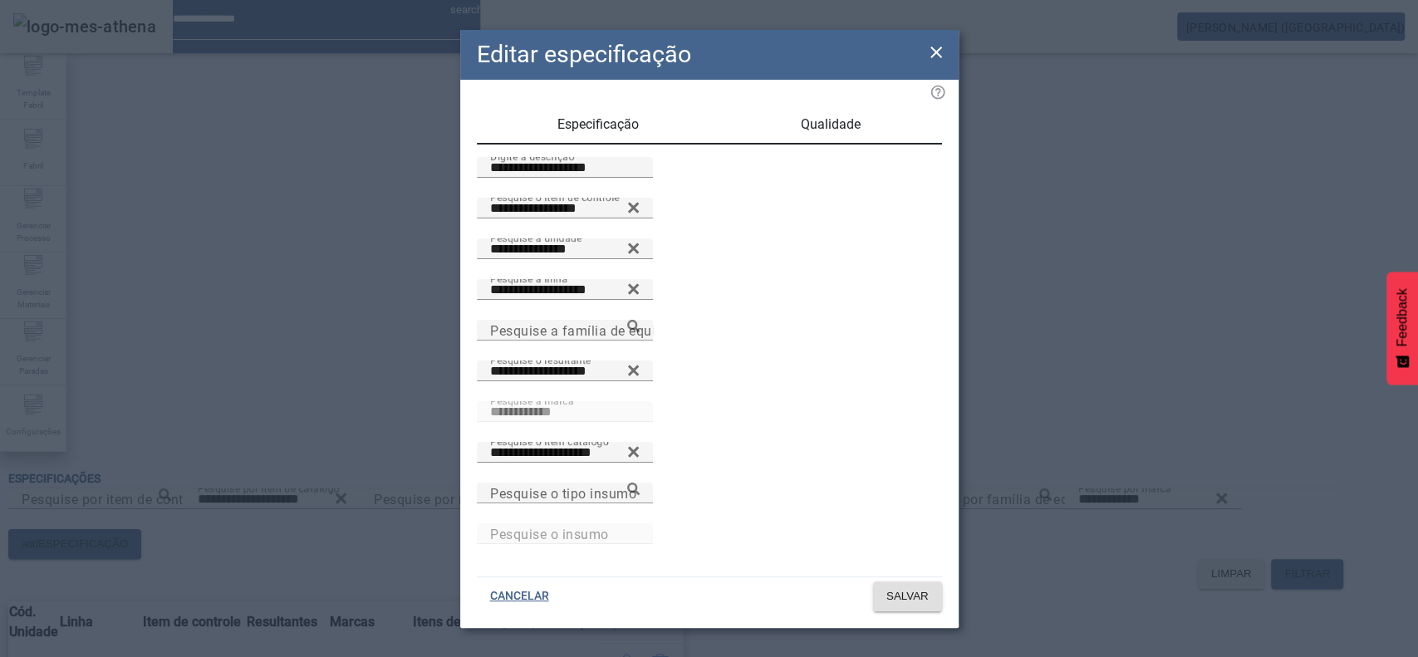
click at [941, 62] on icon at bounding box center [936, 52] width 20 height 20
